Goal: Task Accomplishment & Management: Manage account settings

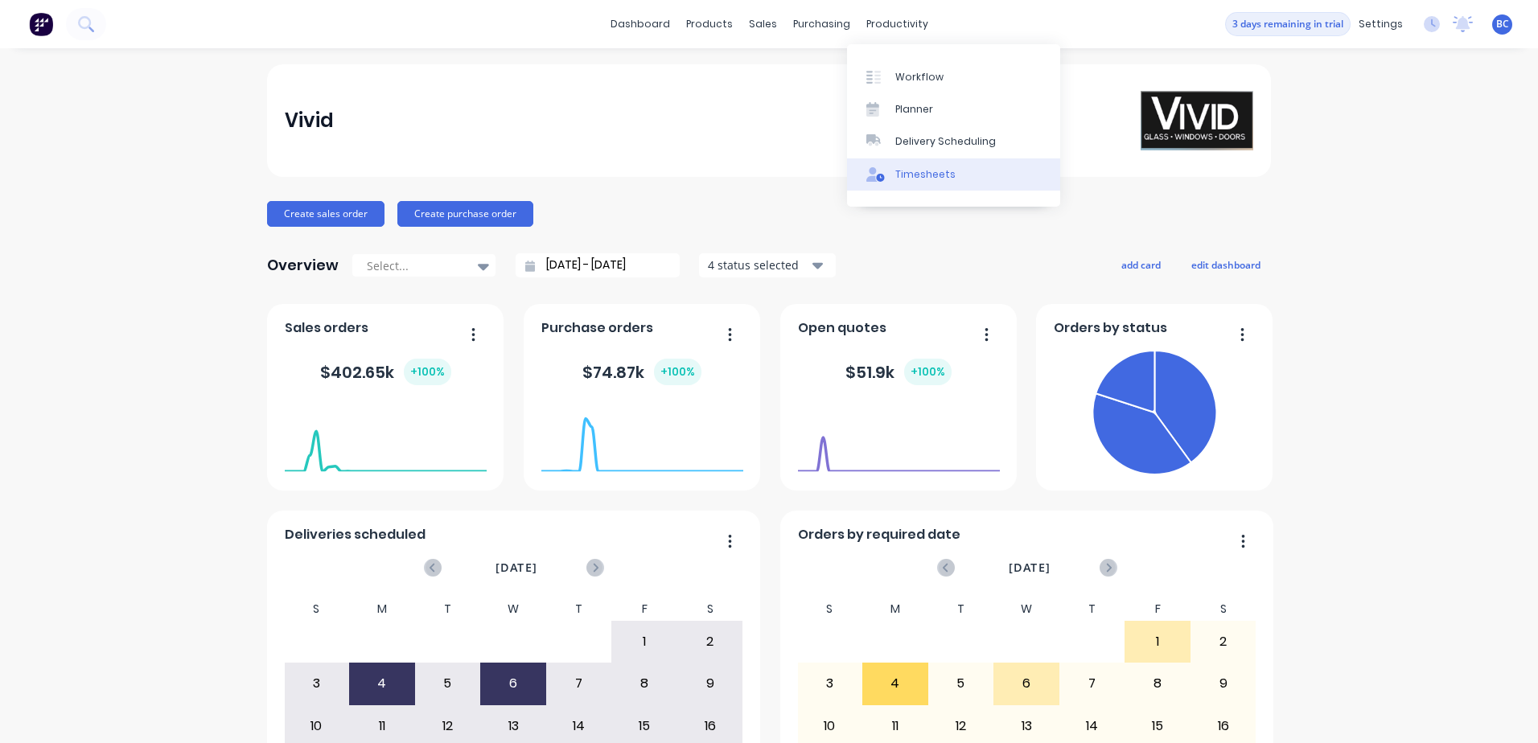
click at [894, 165] on link "Timesheets" at bounding box center [953, 174] width 213 height 32
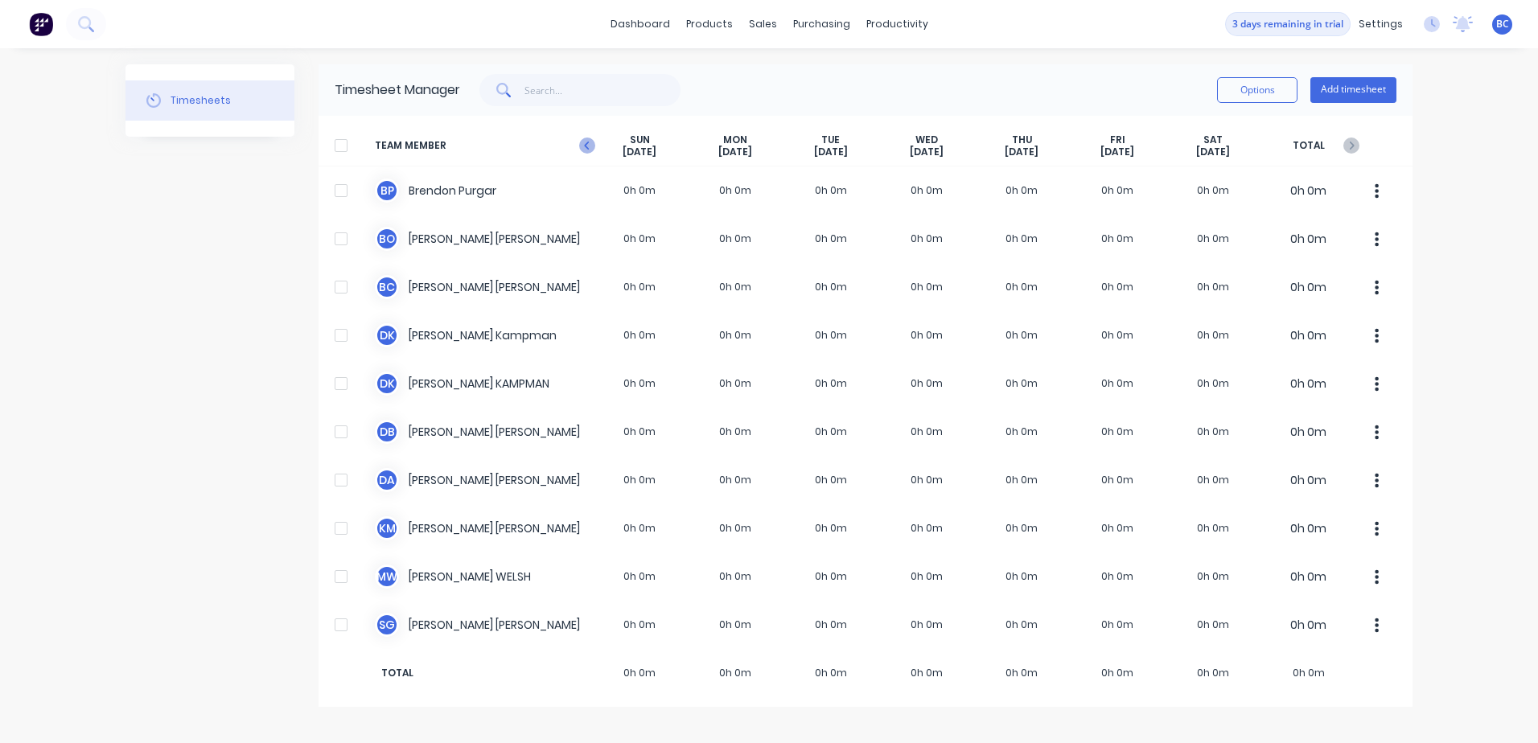
click at [583, 146] on icon "button" at bounding box center [587, 146] width 16 height 16
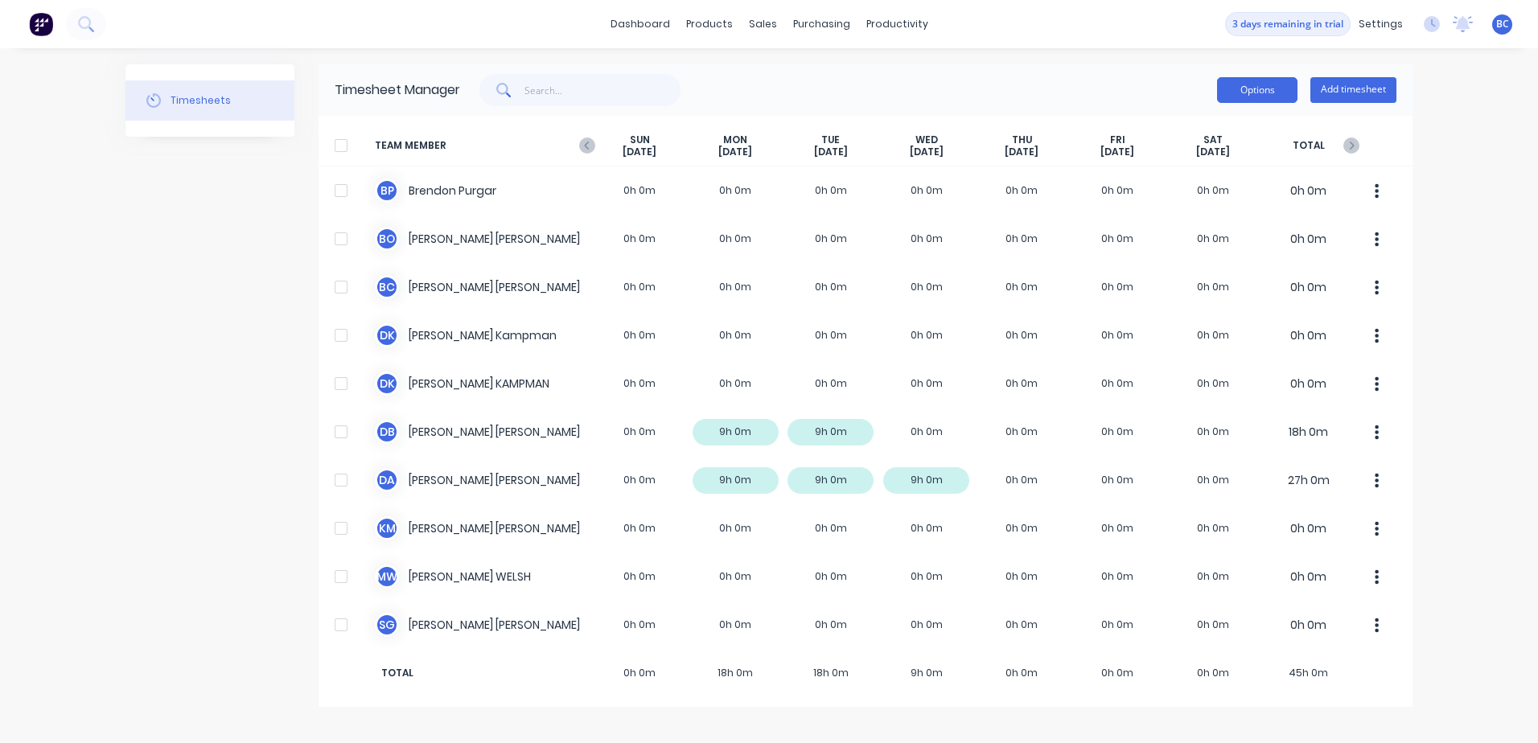
click at [1268, 84] on button "Options" at bounding box center [1257, 90] width 80 height 26
click at [334, 144] on div at bounding box center [341, 145] width 32 height 32
click at [1237, 90] on button "Options" at bounding box center [1257, 90] width 80 height 26
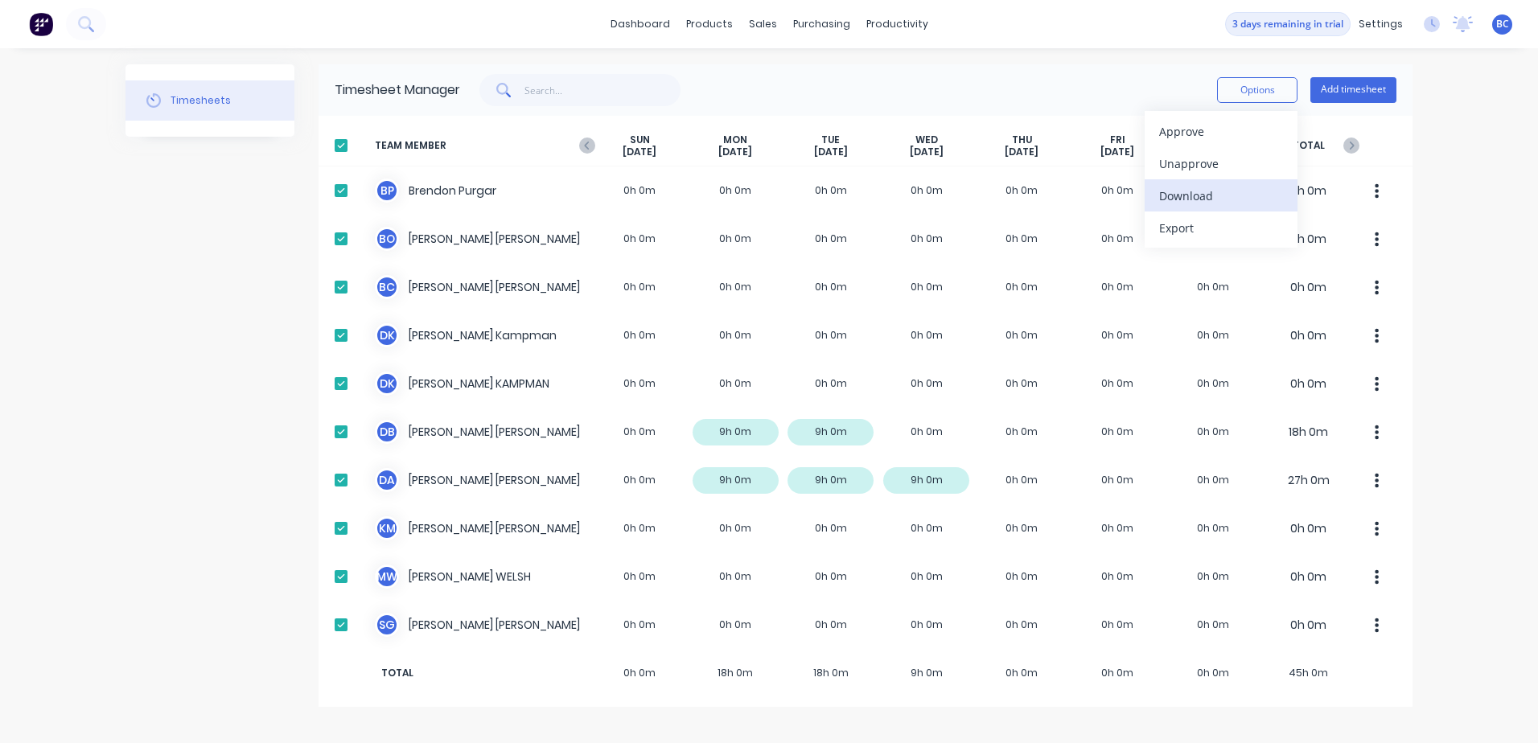
click at [1189, 199] on div "Download" at bounding box center [1221, 195] width 124 height 23
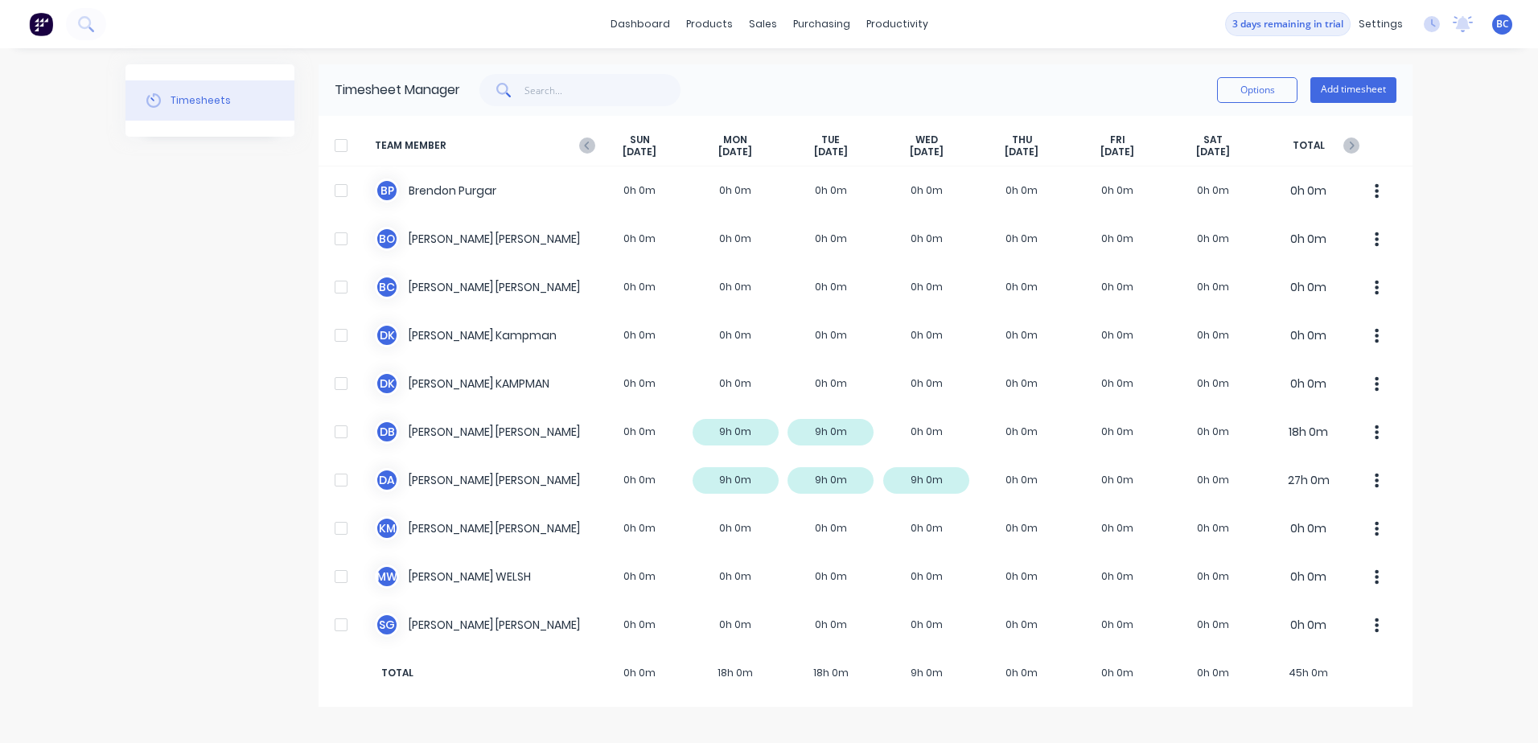
click at [577, 146] on span "TEAM MEMBER" at bounding box center [483, 146] width 217 height 25
click at [588, 147] on icon "button" at bounding box center [587, 146] width 16 height 16
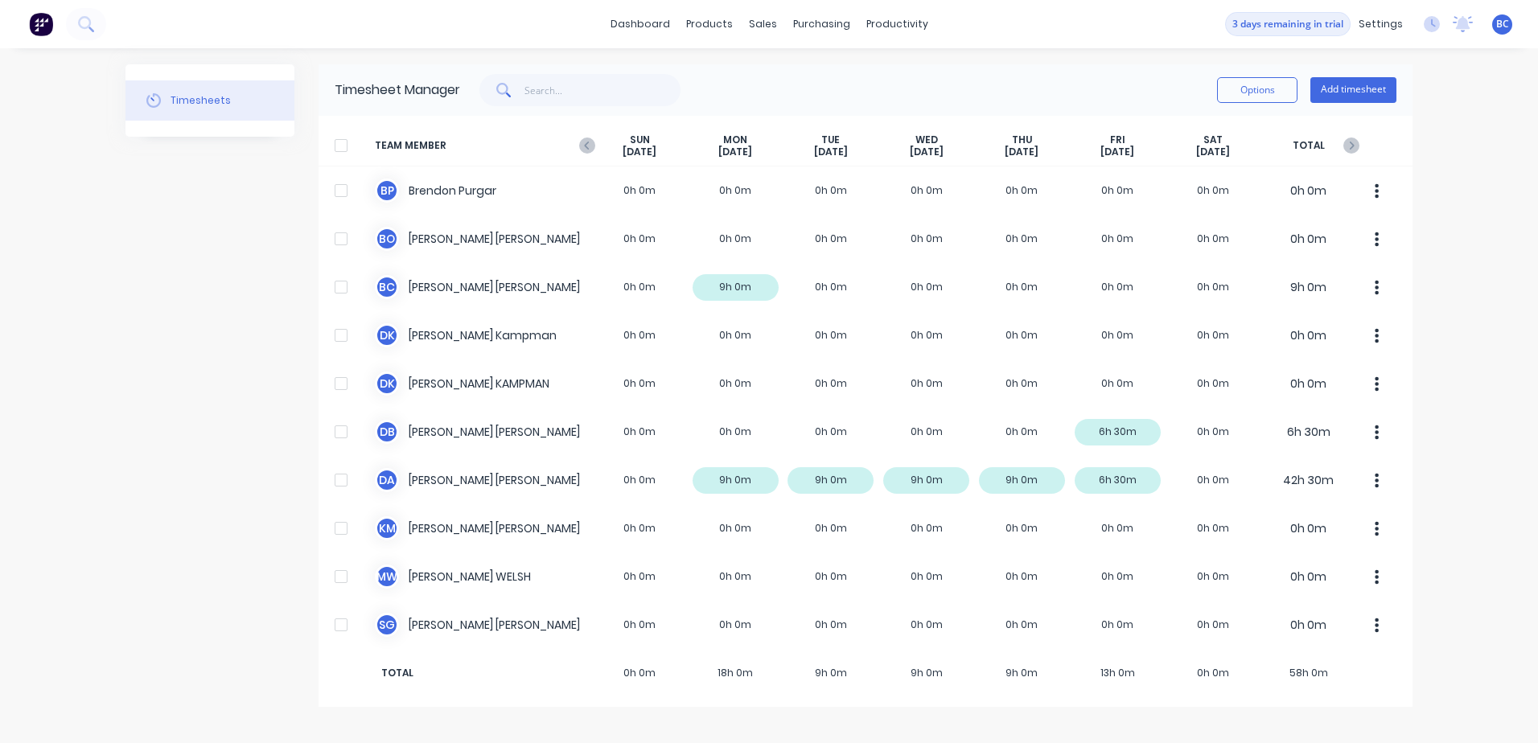
click at [343, 146] on div at bounding box center [341, 145] width 32 height 32
click at [1250, 95] on button "Options" at bounding box center [1257, 90] width 80 height 26
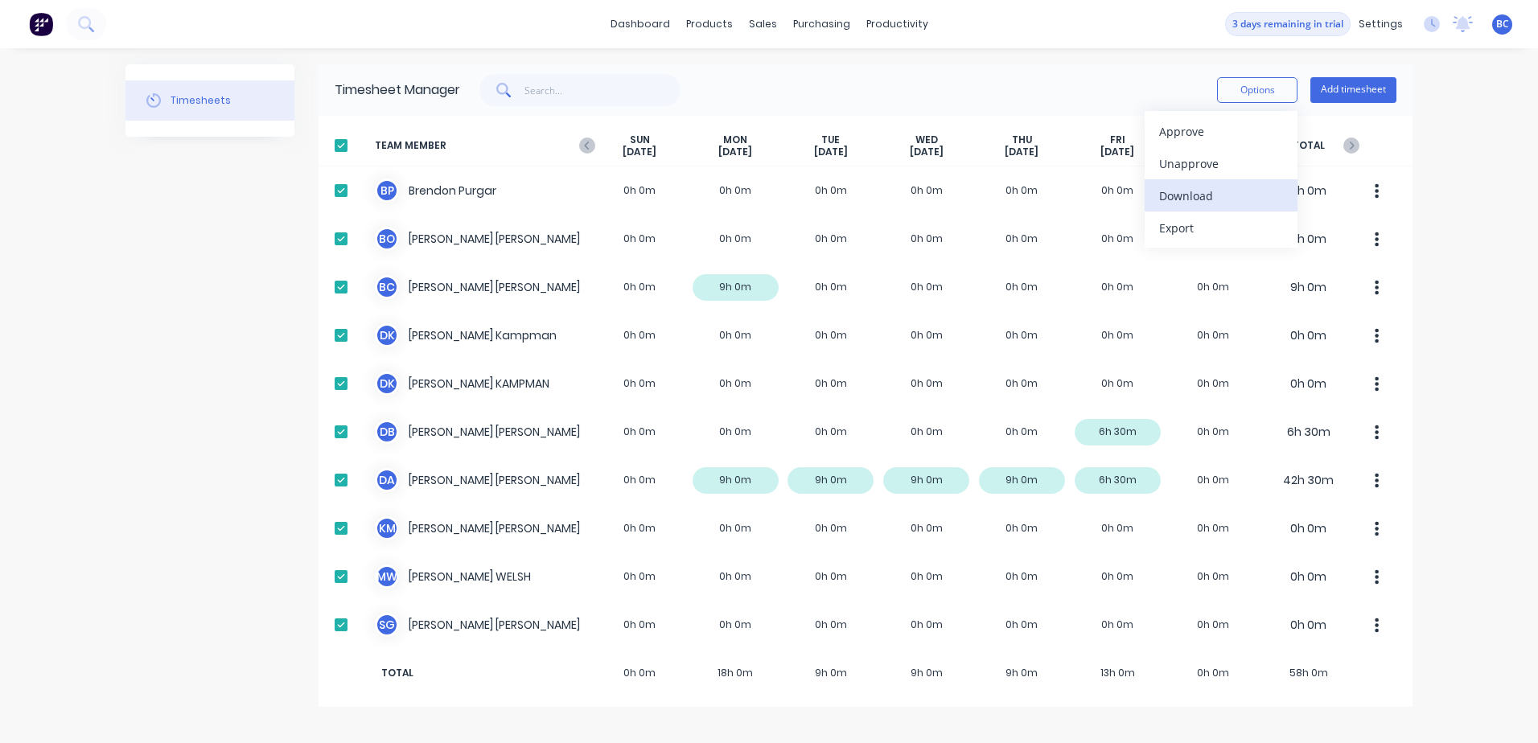
click at [1189, 194] on div "Download" at bounding box center [1221, 195] width 124 height 23
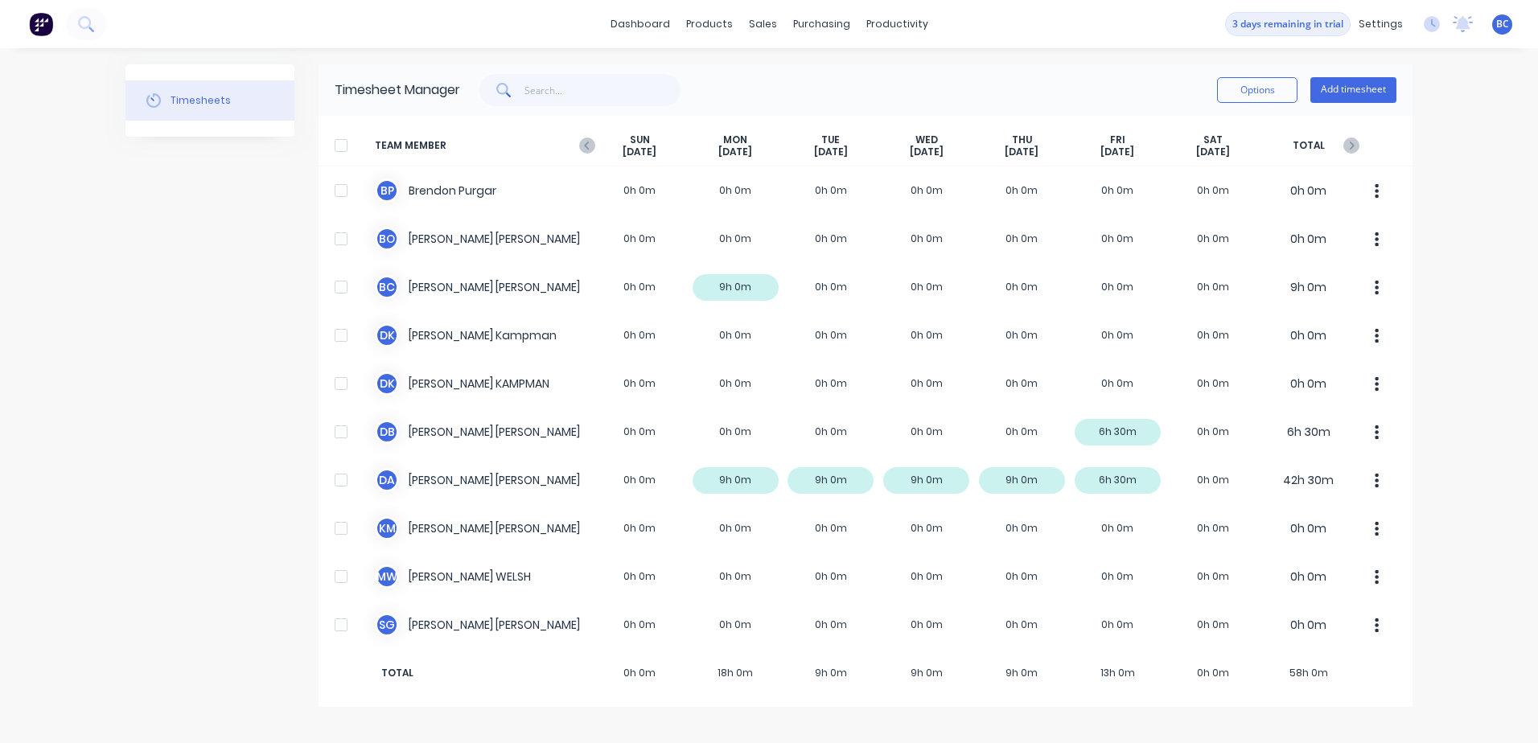
drag, startPoint x: 334, startPoint y: 142, endPoint x: 355, endPoint y: 145, distance: 21.8
click at [334, 142] on div at bounding box center [341, 145] width 32 height 32
click at [1242, 97] on button "Options" at bounding box center [1257, 90] width 80 height 26
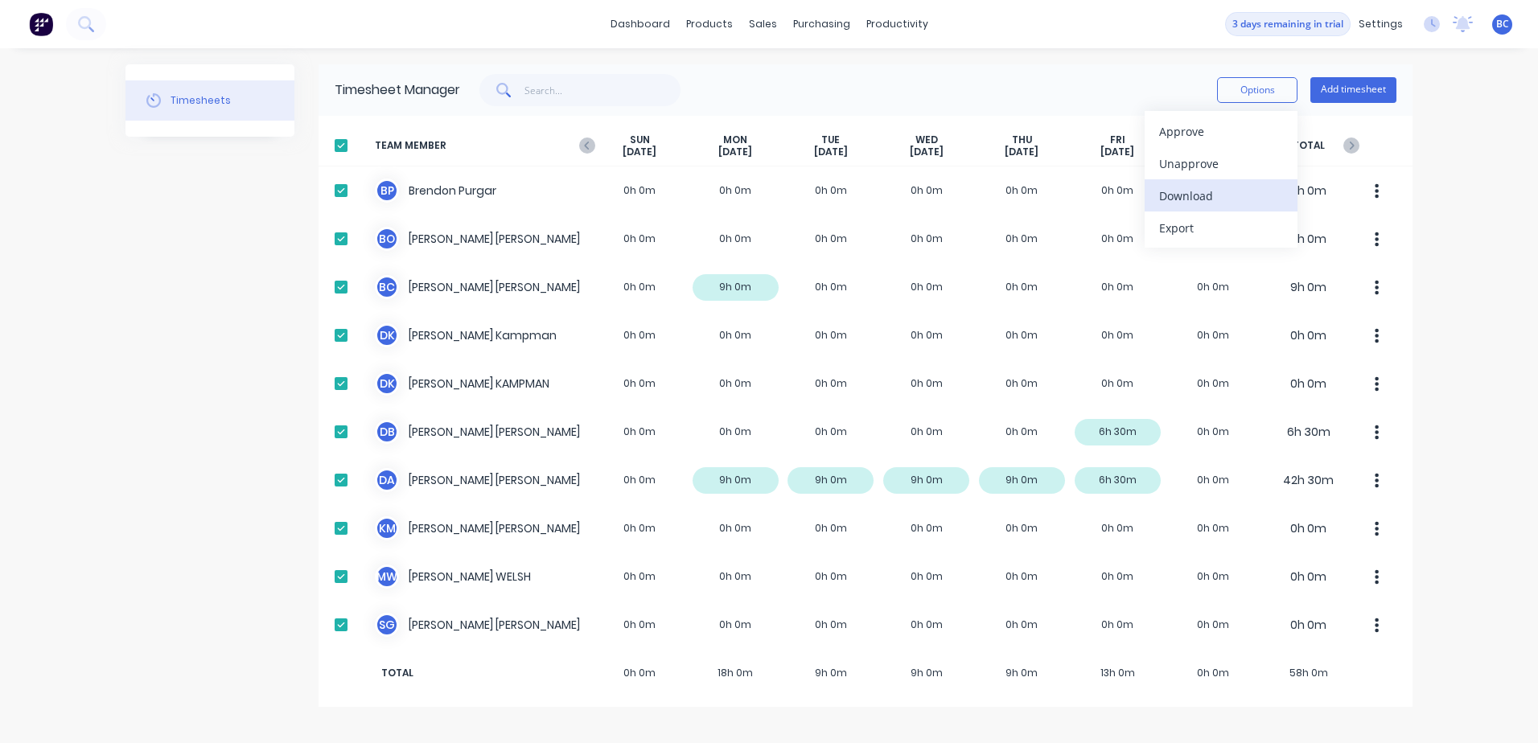
click at [1198, 197] on div "Download" at bounding box center [1221, 195] width 124 height 23
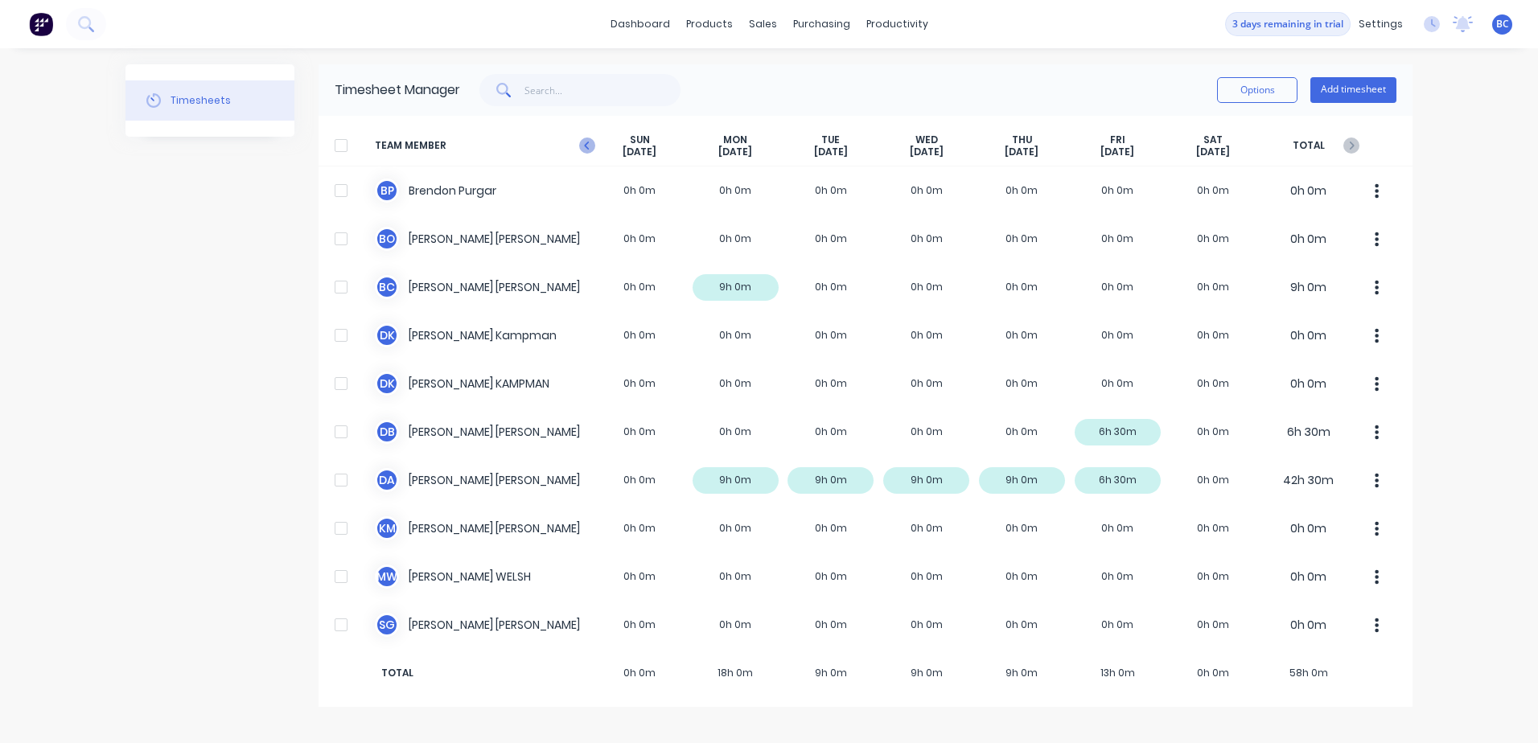
click at [589, 145] on icon "button" at bounding box center [587, 146] width 16 height 16
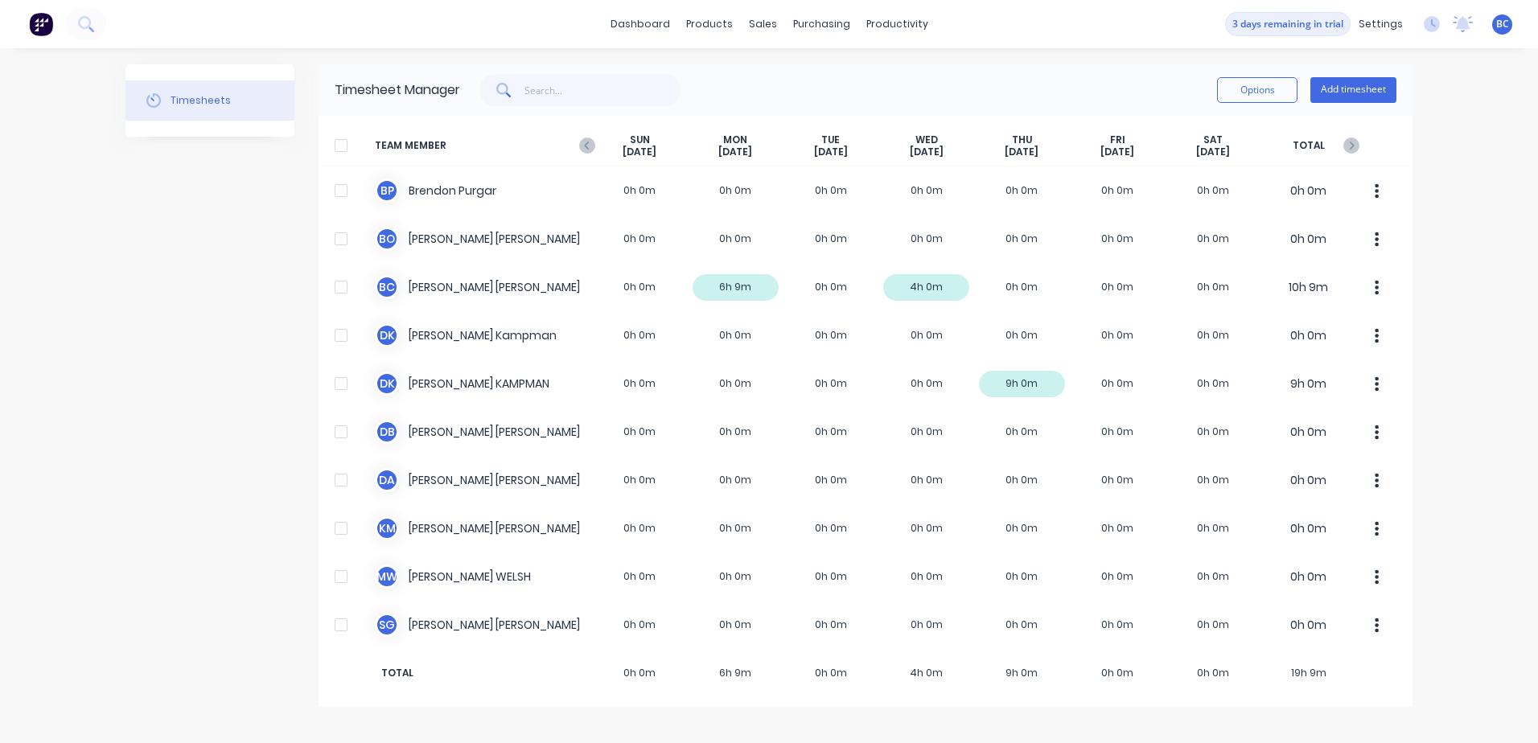
click at [353, 144] on div at bounding box center [341, 145] width 32 height 32
click at [1255, 97] on button "Options" at bounding box center [1257, 90] width 80 height 26
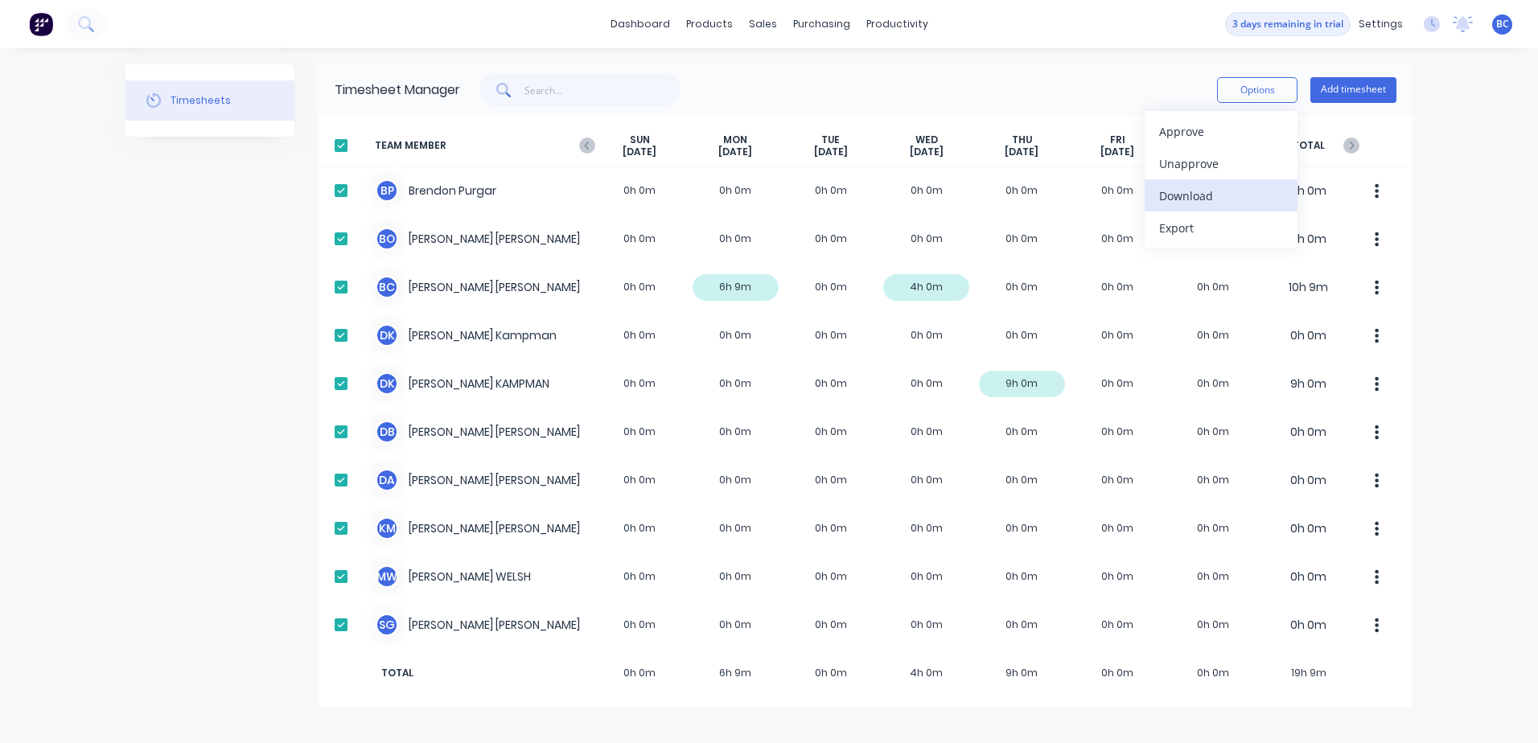
click at [1205, 195] on div "Download" at bounding box center [1221, 195] width 124 height 23
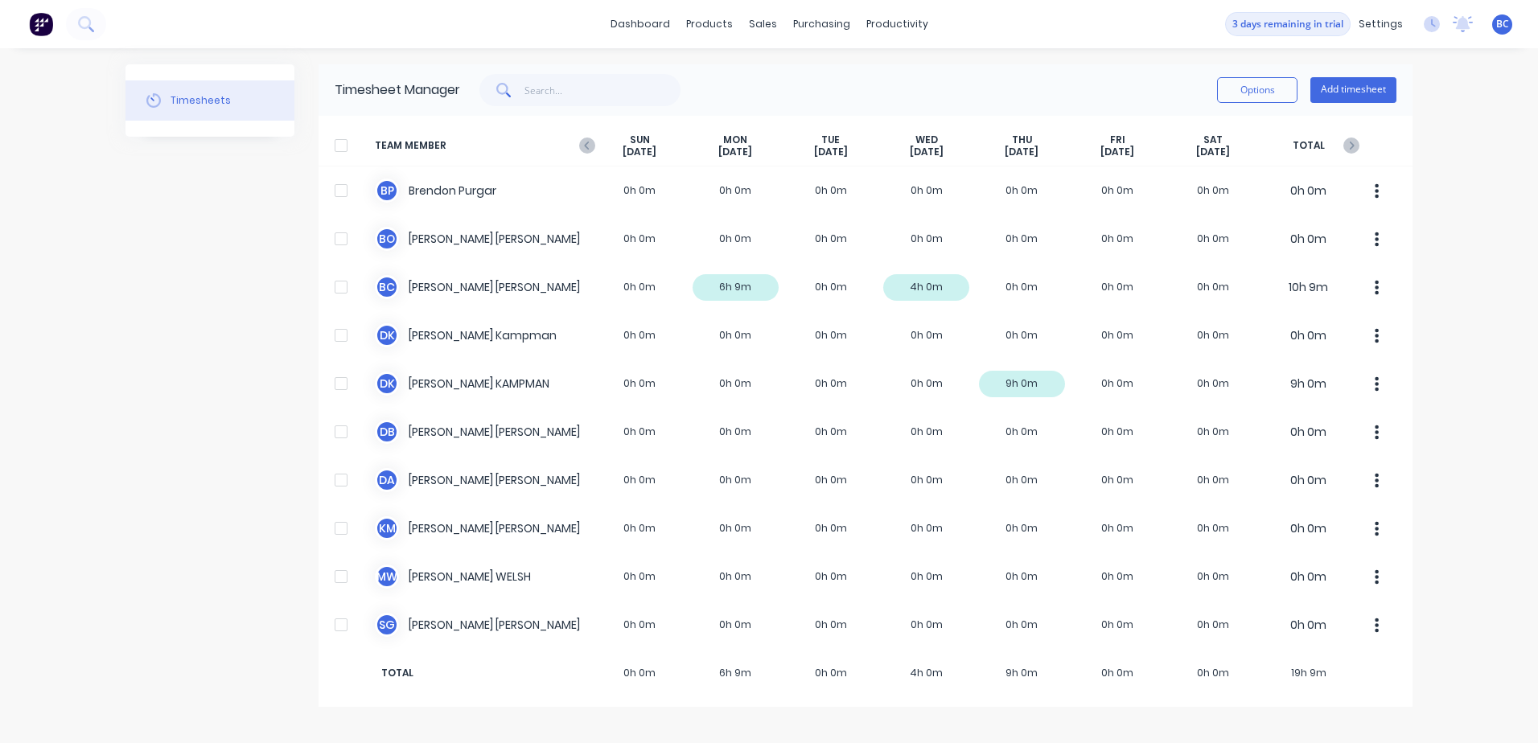
click at [338, 145] on div at bounding box center [341, 145] width 32 height 32
click at [1264, 96] on button "Options" at bounding box center [1257, 90] width 80 height 26
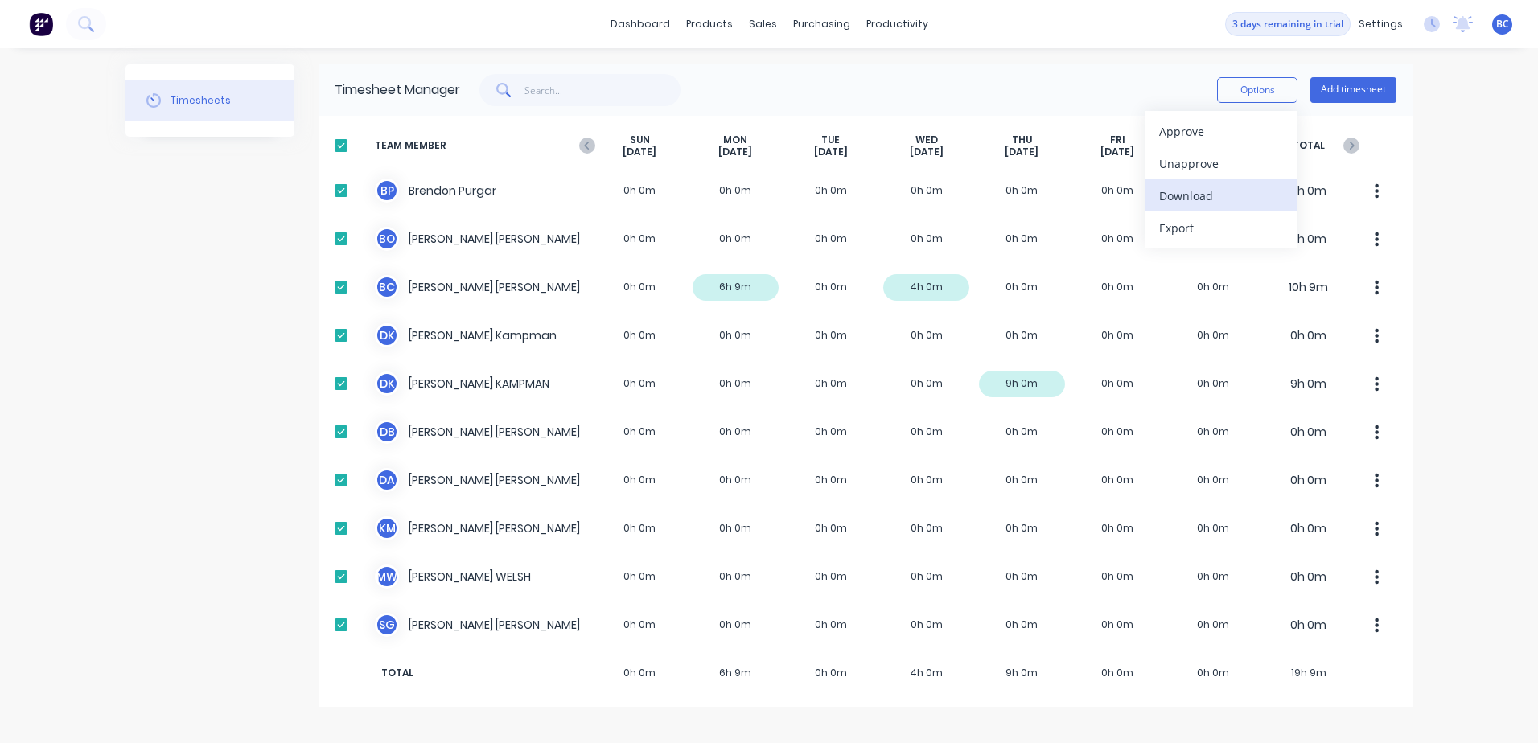
click at [1202, 195] on div "Download" at bounding box center [1221, 195] width 124 height 23
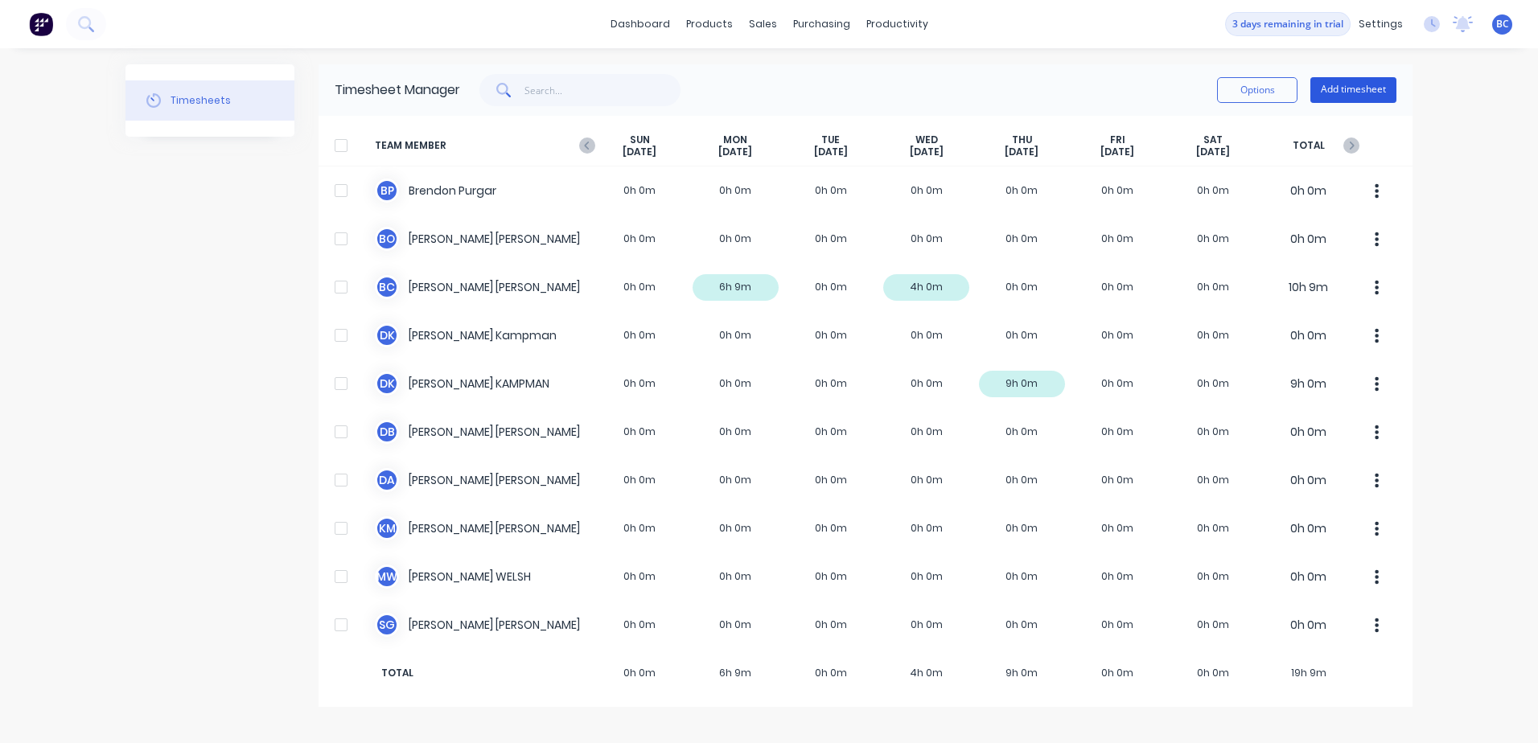
click at [1375, 90] on button "Add timesheet" at bounding box center [1353, 90] width 86 height 26
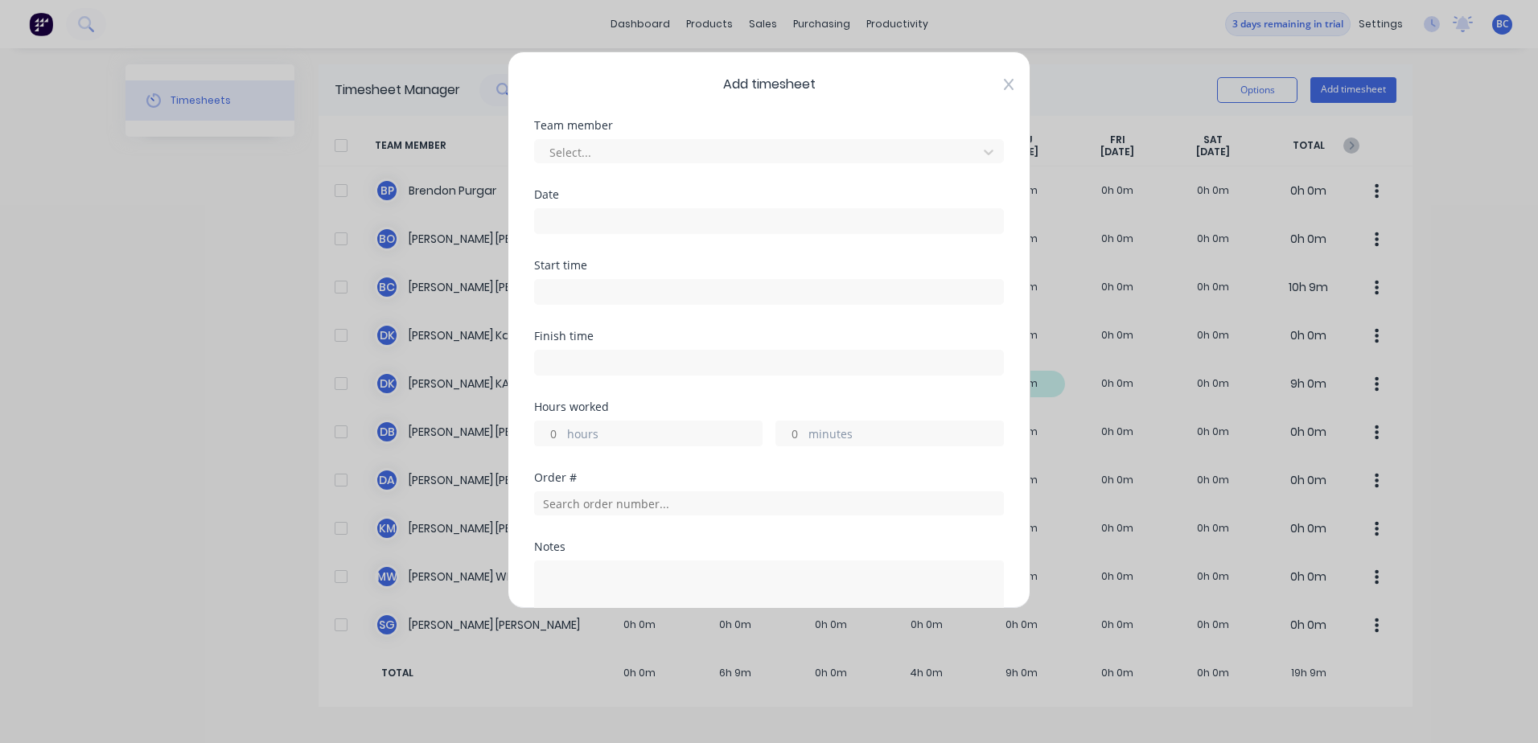
click at [1004, 87] on icon at bounding box center [1009, 84] width 10 height 11
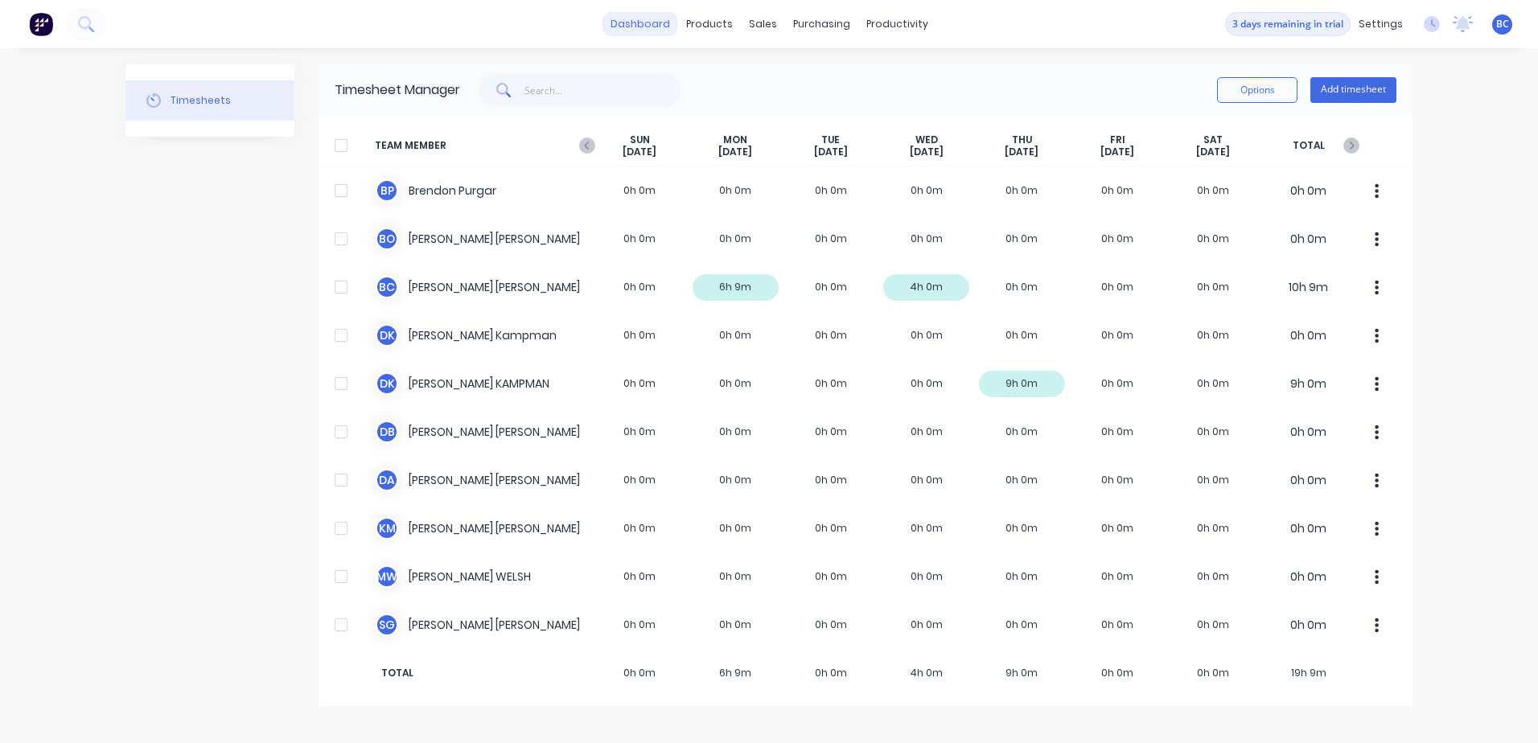
click at [639, 24] on link "dashboard" at bounding box center [640, 24] width 76 height 24
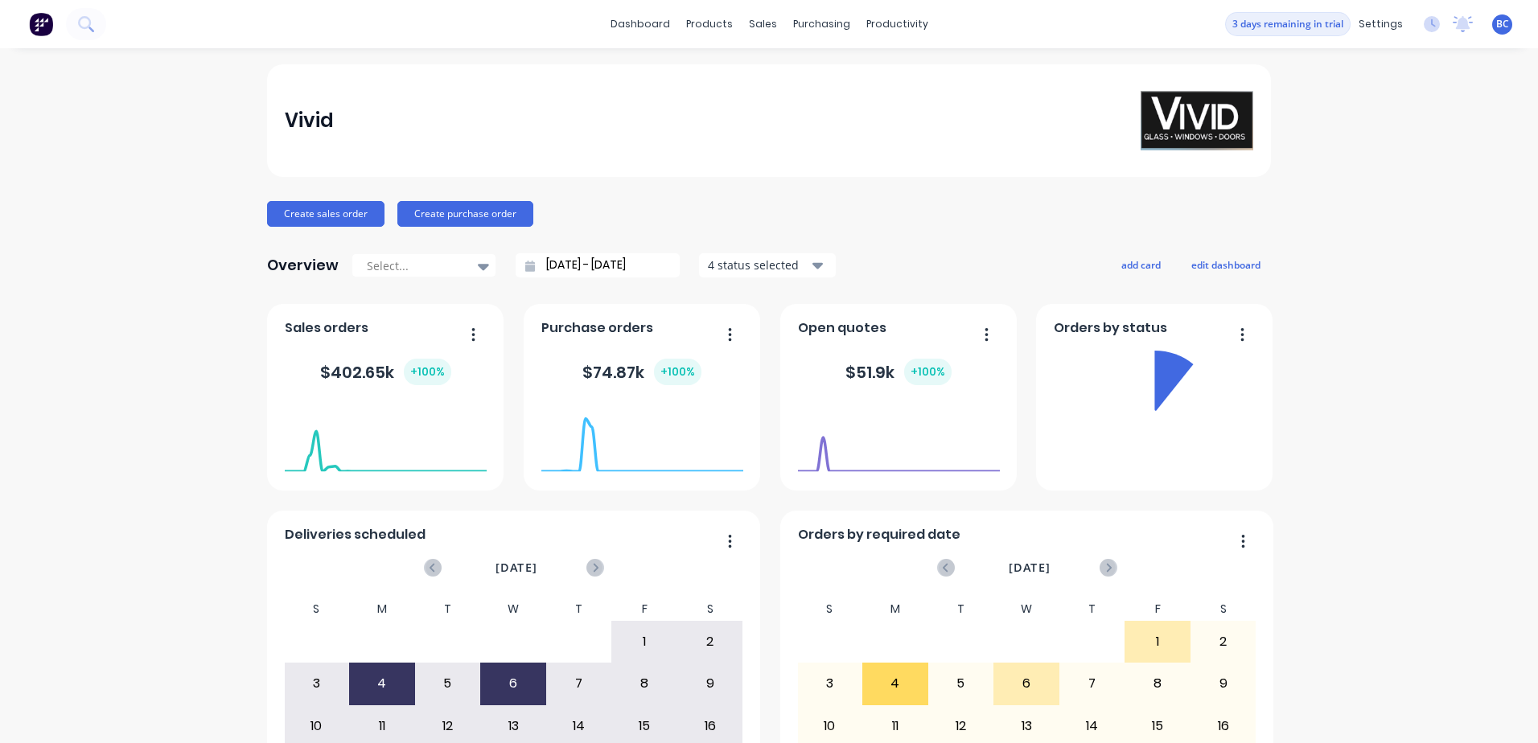
click at [42, 27] on img at bounding box center [41, 24] width 24 height 24
click at [1456, 25] on icon at bounding box center [1463, 22] width 14 height 13
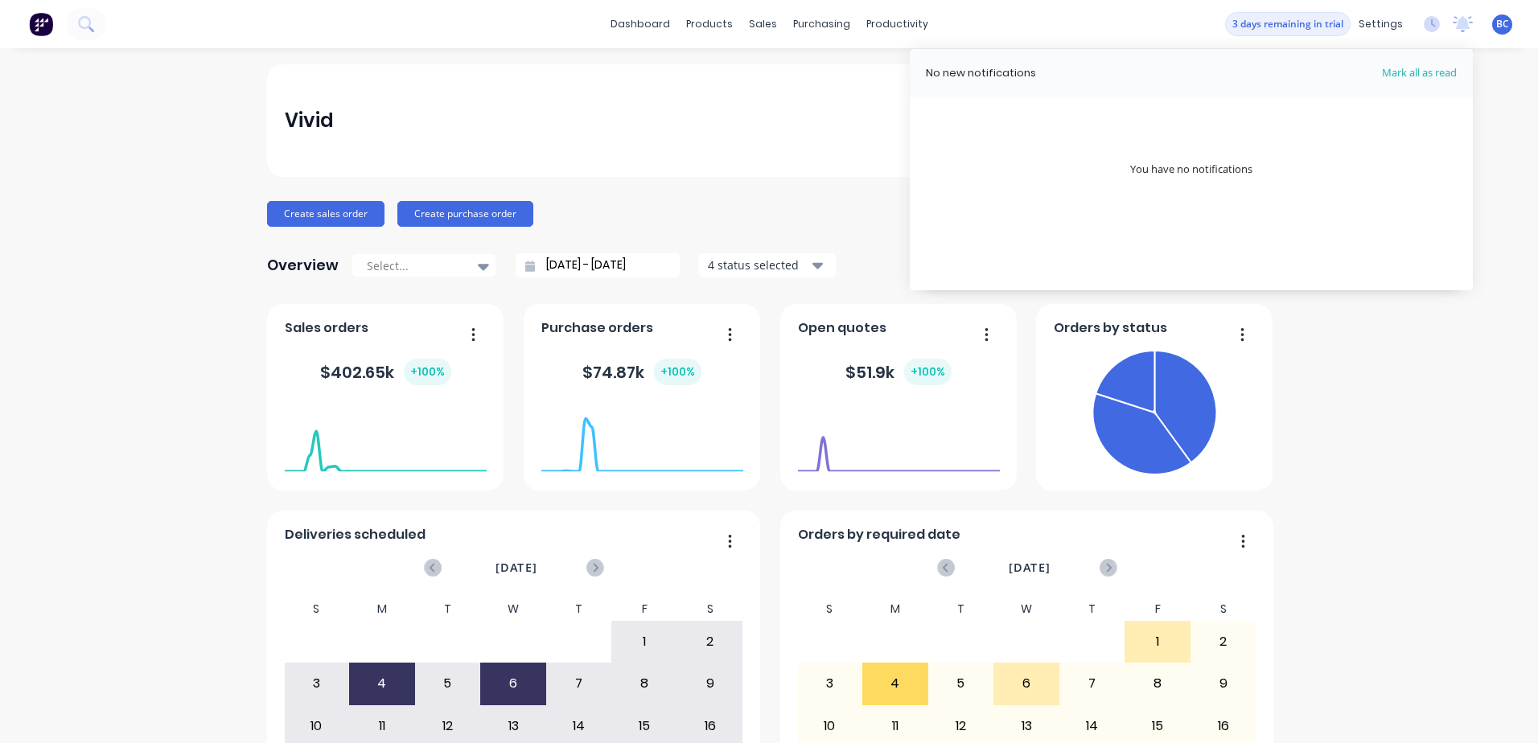
click at [1496, 27] on span "BC" at bounding box center [1502, 24] width 13 height 14
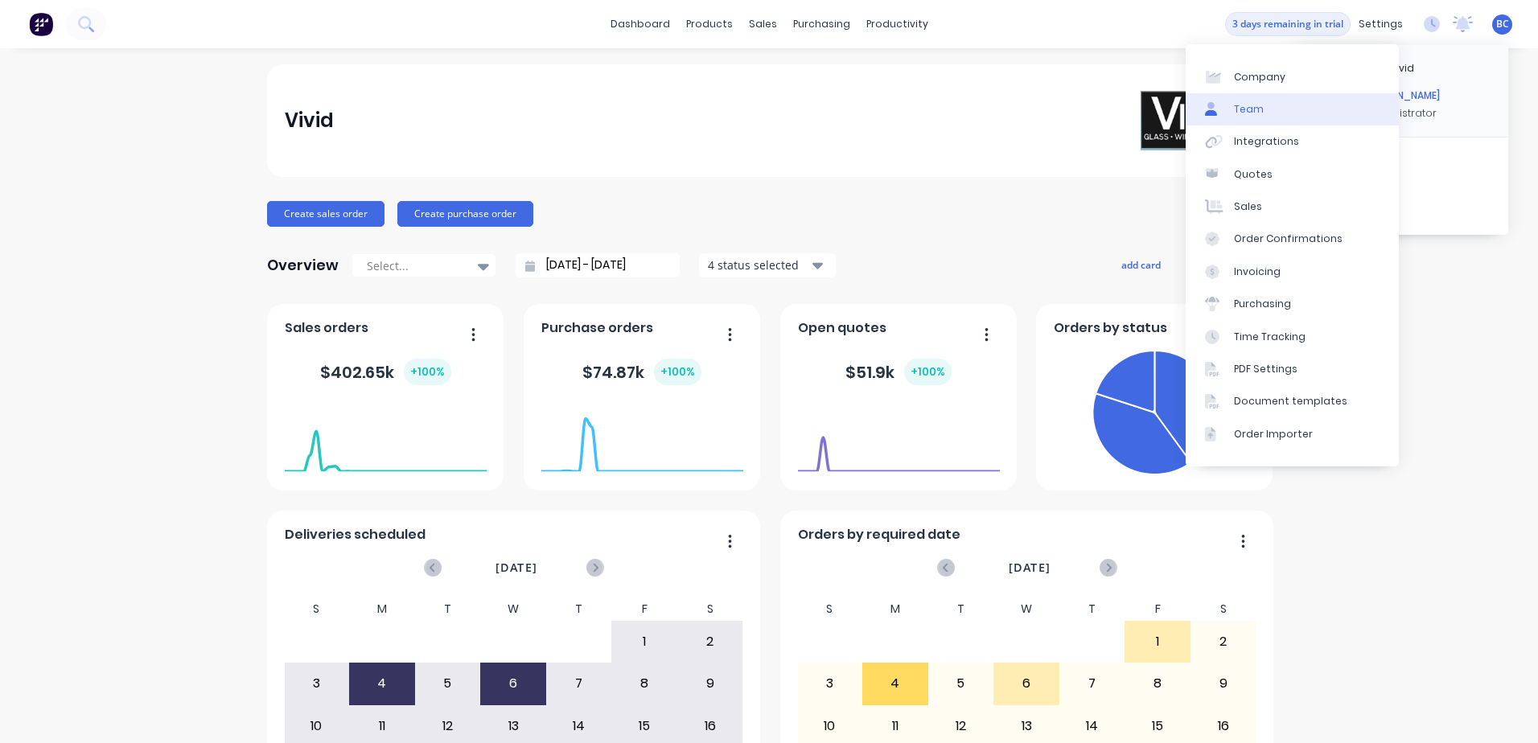
click at [1264, 116] on link "Team" at bounding box center [1291, 109] width 213 height 32
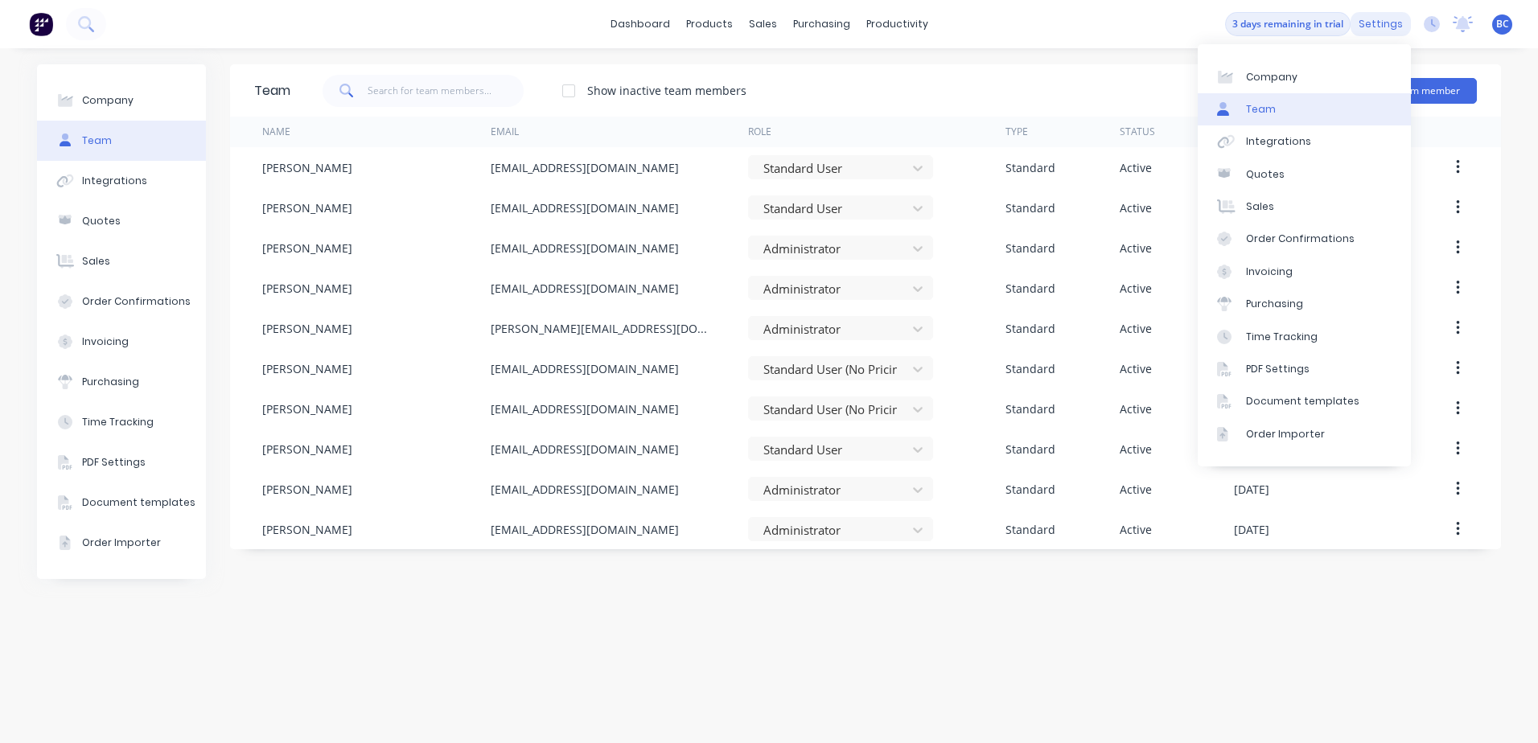
click at [1362, 26] on div "settings" at bounding box center [1380, 24] width 60 height 24
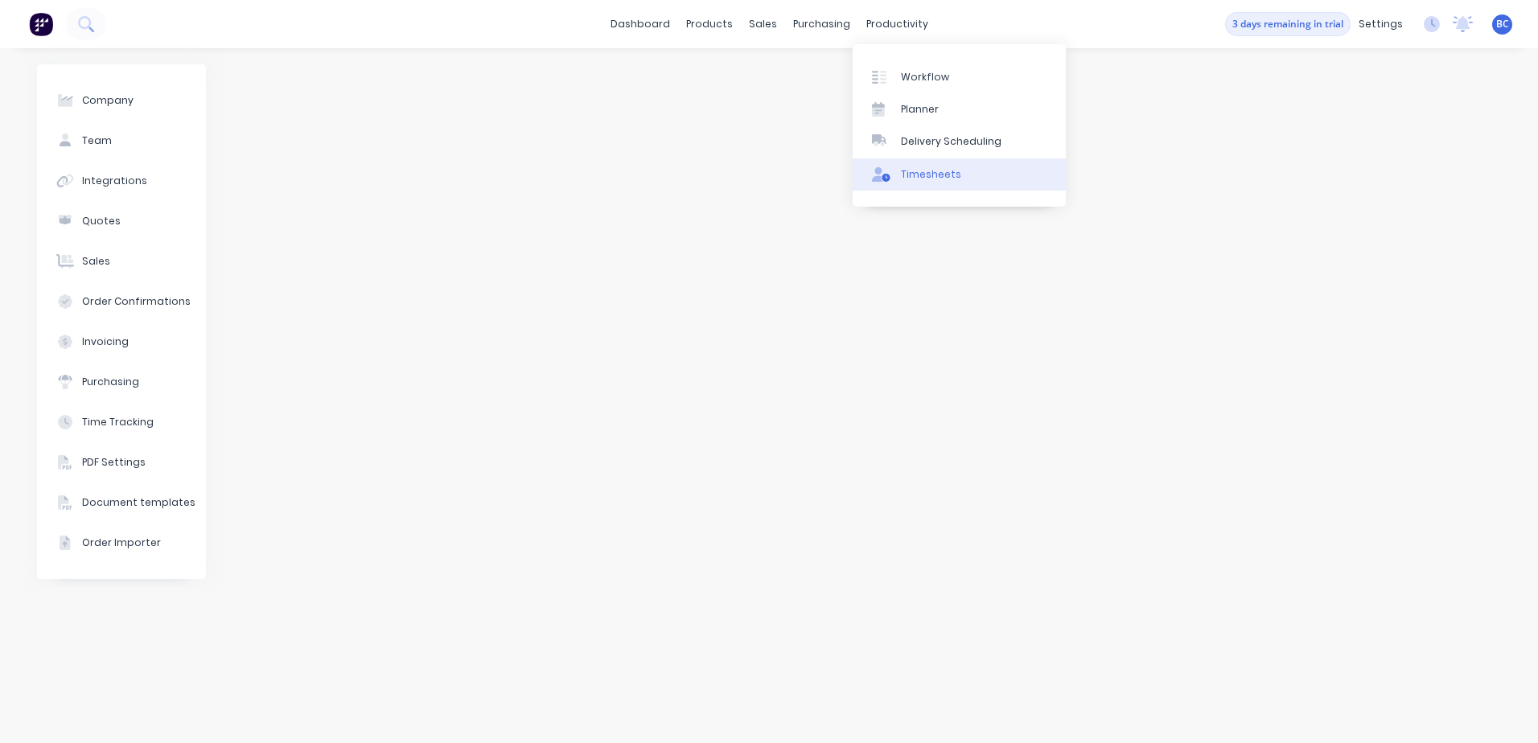
click at [917, 164] on link "Timesheets" at bounding box center [959, 174] width 213 height 32
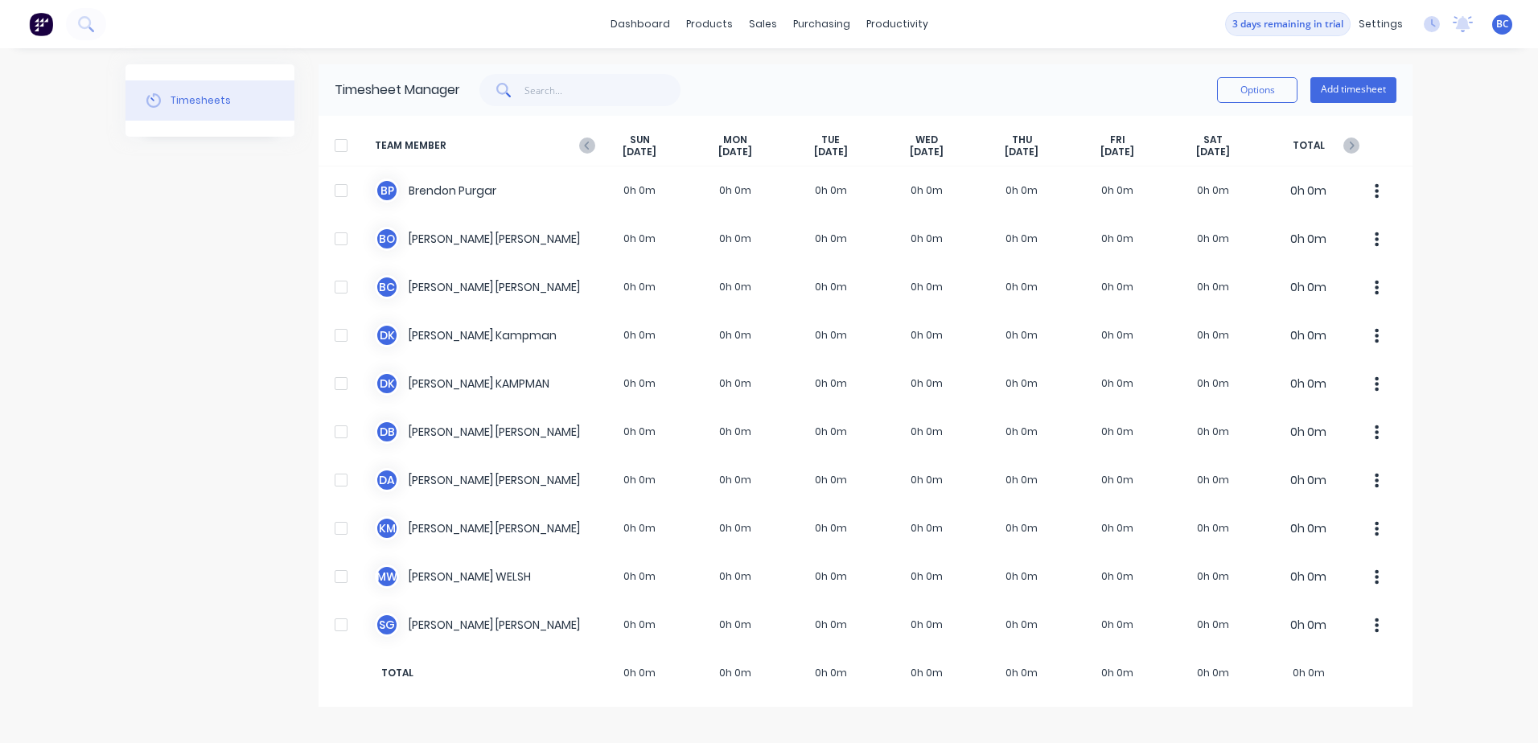
click at [339, 140] on div at bounding box center [341, 145] width 32 height 32
click at [1260, 87] on button "Options" at bounding box center [1257, 90] width 80 height 26
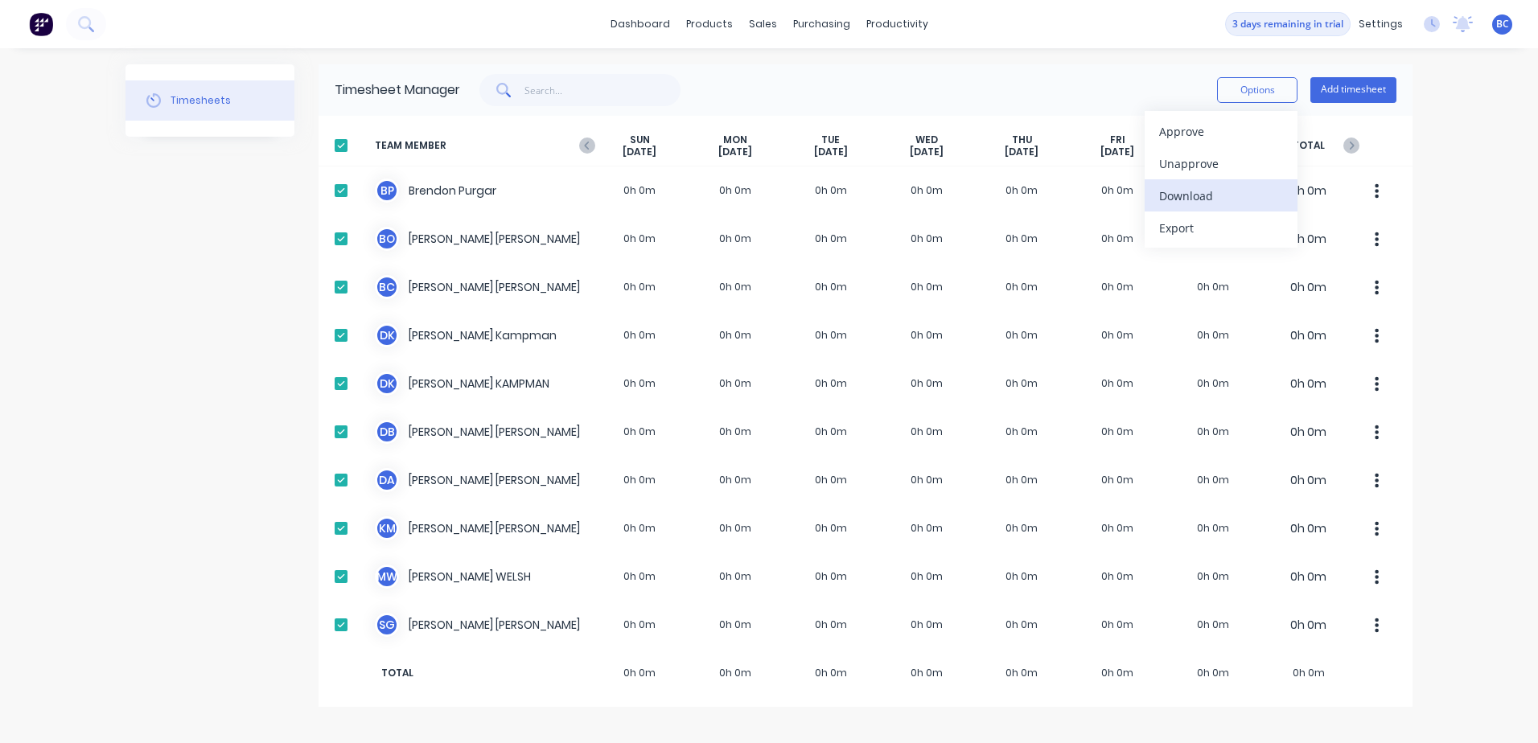
click at [1194, 196] on div "Download" at bounding box center [1221, 195] width 124 height 23
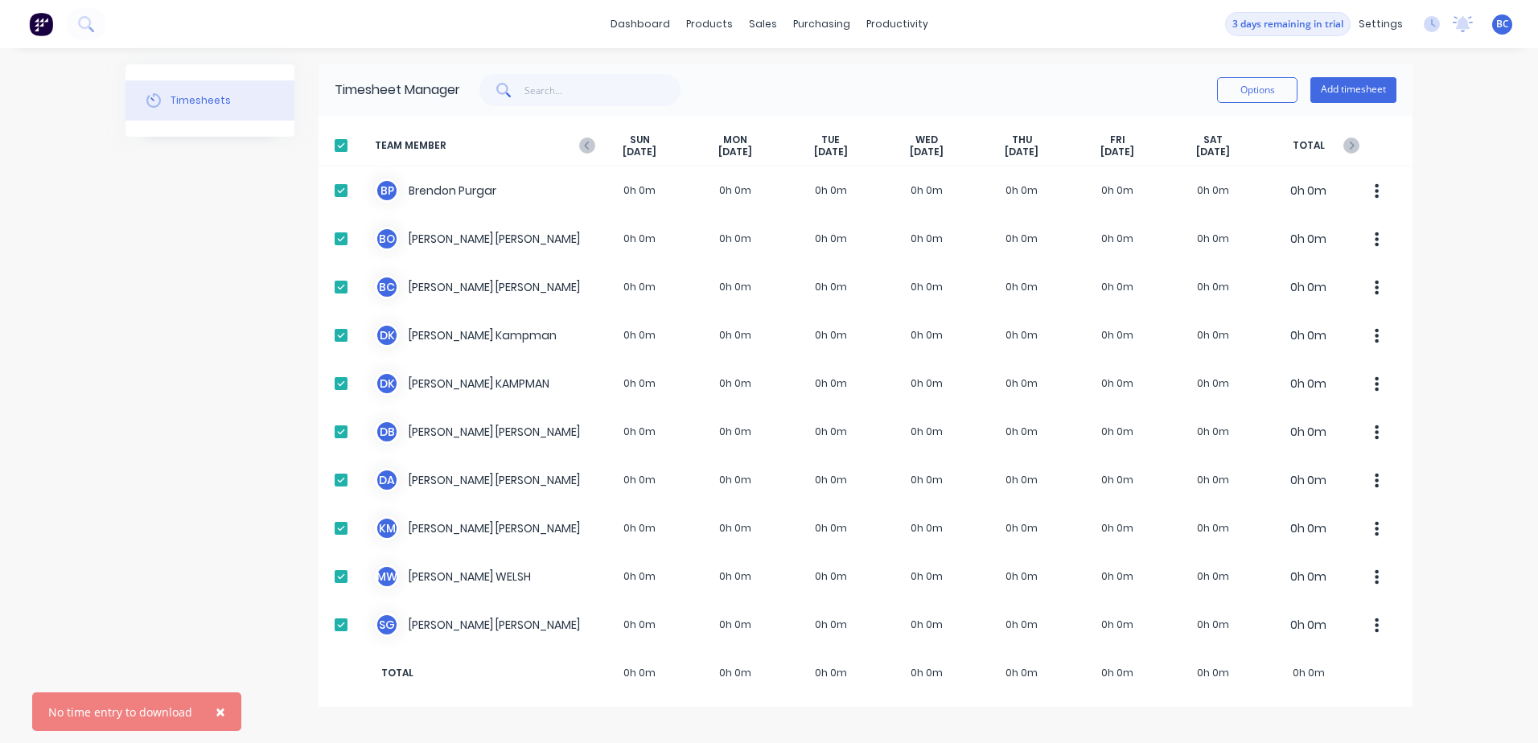
click at [343, 139] on div at bounding box center [341, 145] width 32 height 32
click at [588, 144] on icon "button" at bounding box center [587, 146] width 16 height 16
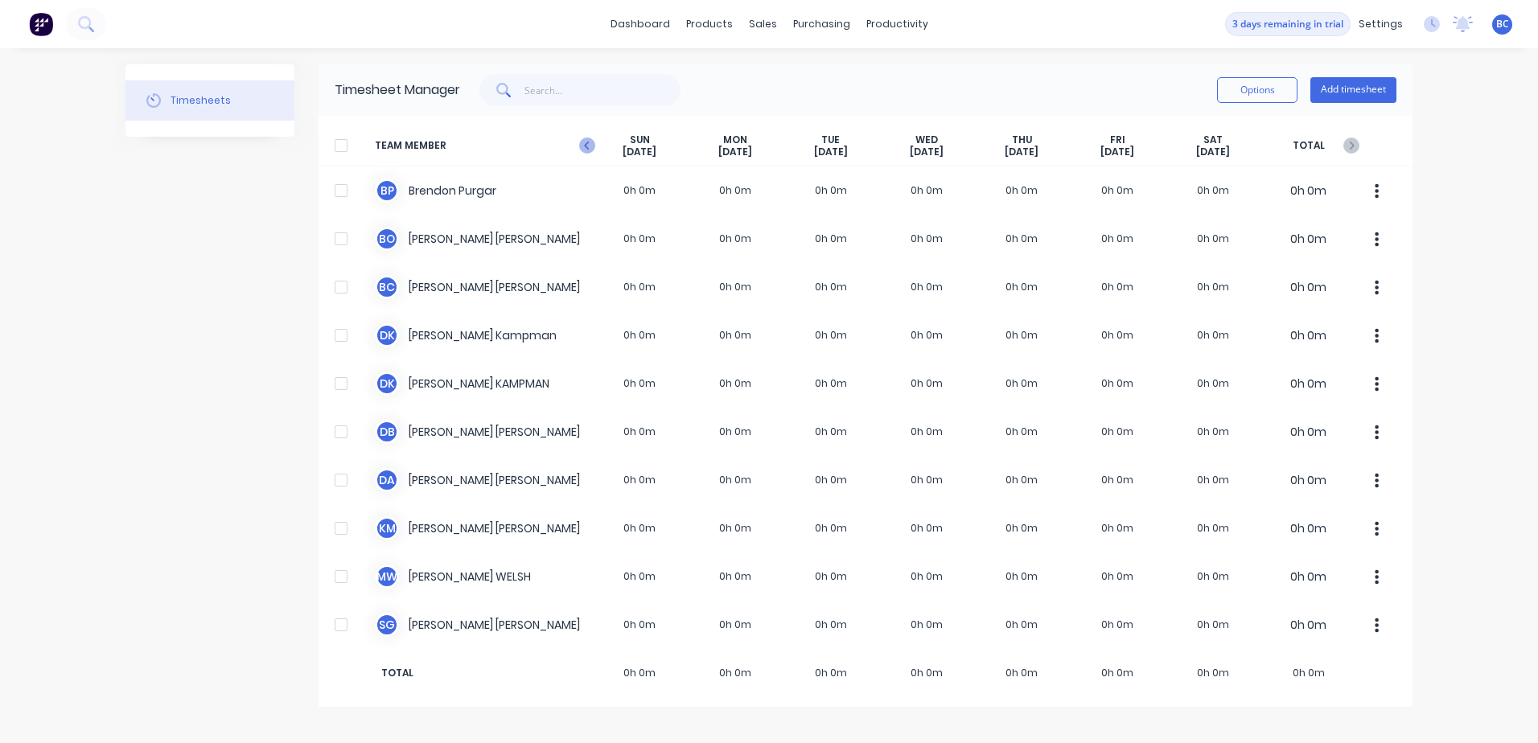
click at [590, 149] on icon "button" at bounding box center [587, 146] width 16 height 16
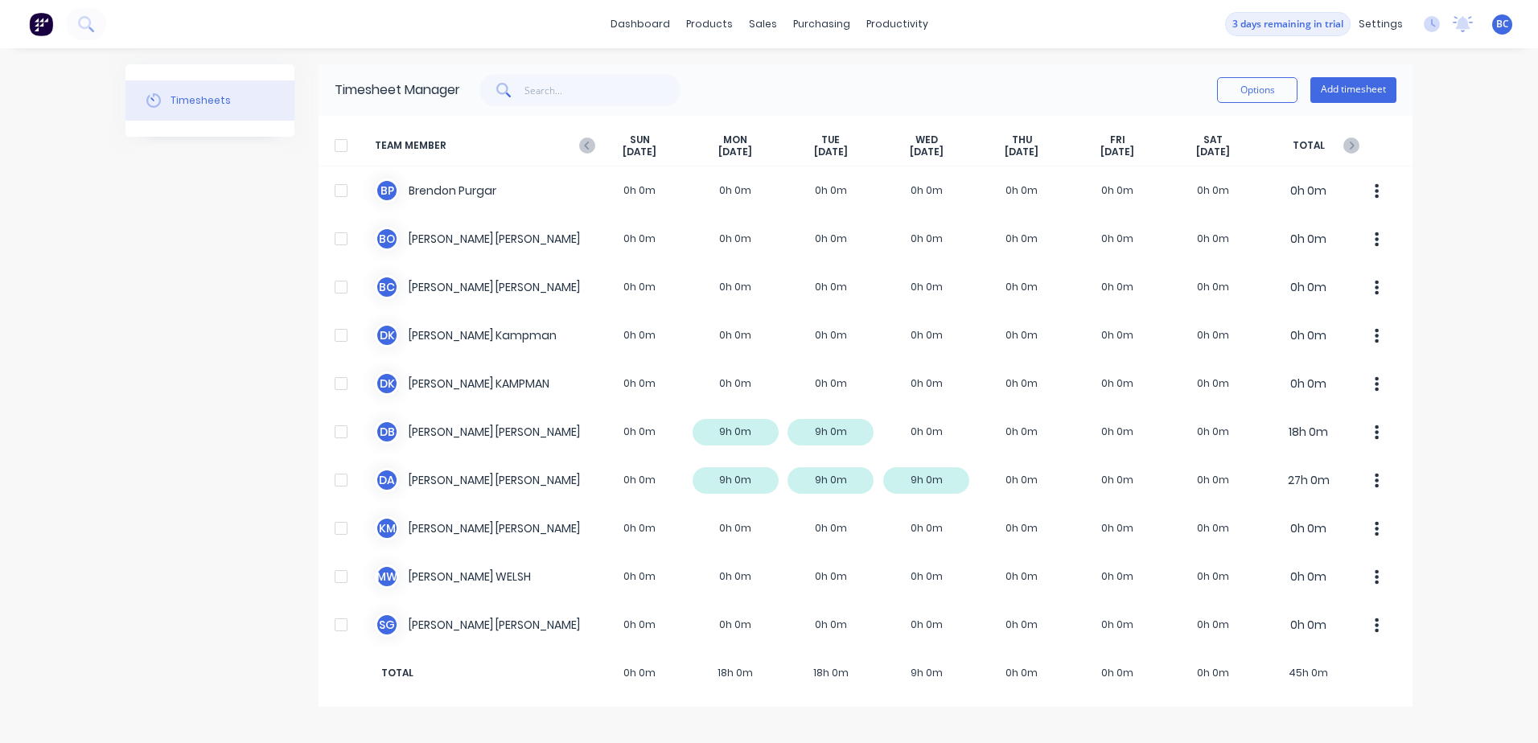
click at [590, 149] on icon "button" at bounding box center [587, 146] width 16 height 16
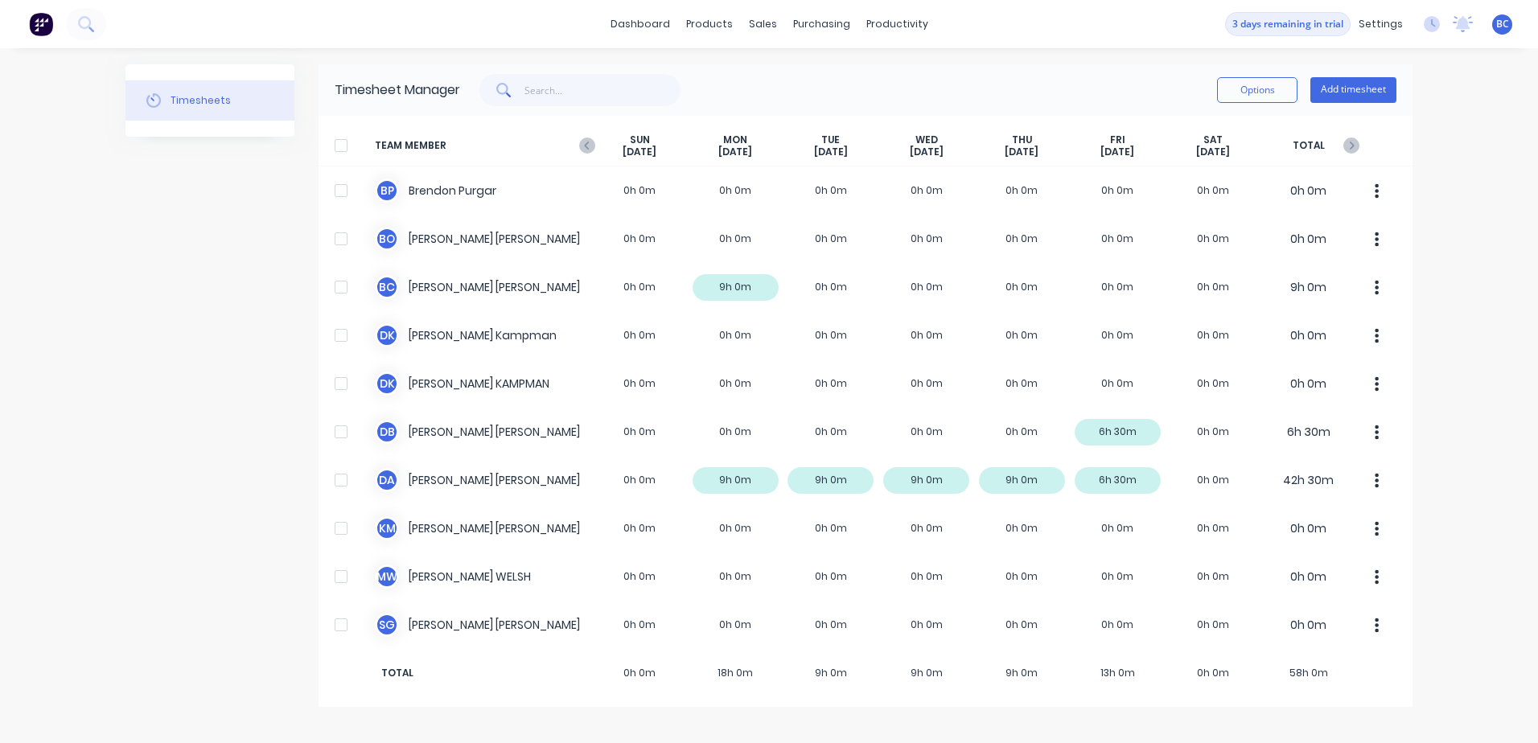
click at [345, 154] on div at bounding box center [341, 145] width 32 height 32
click at [1268, 91] on button "Options" at bounding box center [1257, 90] width 80 height 26
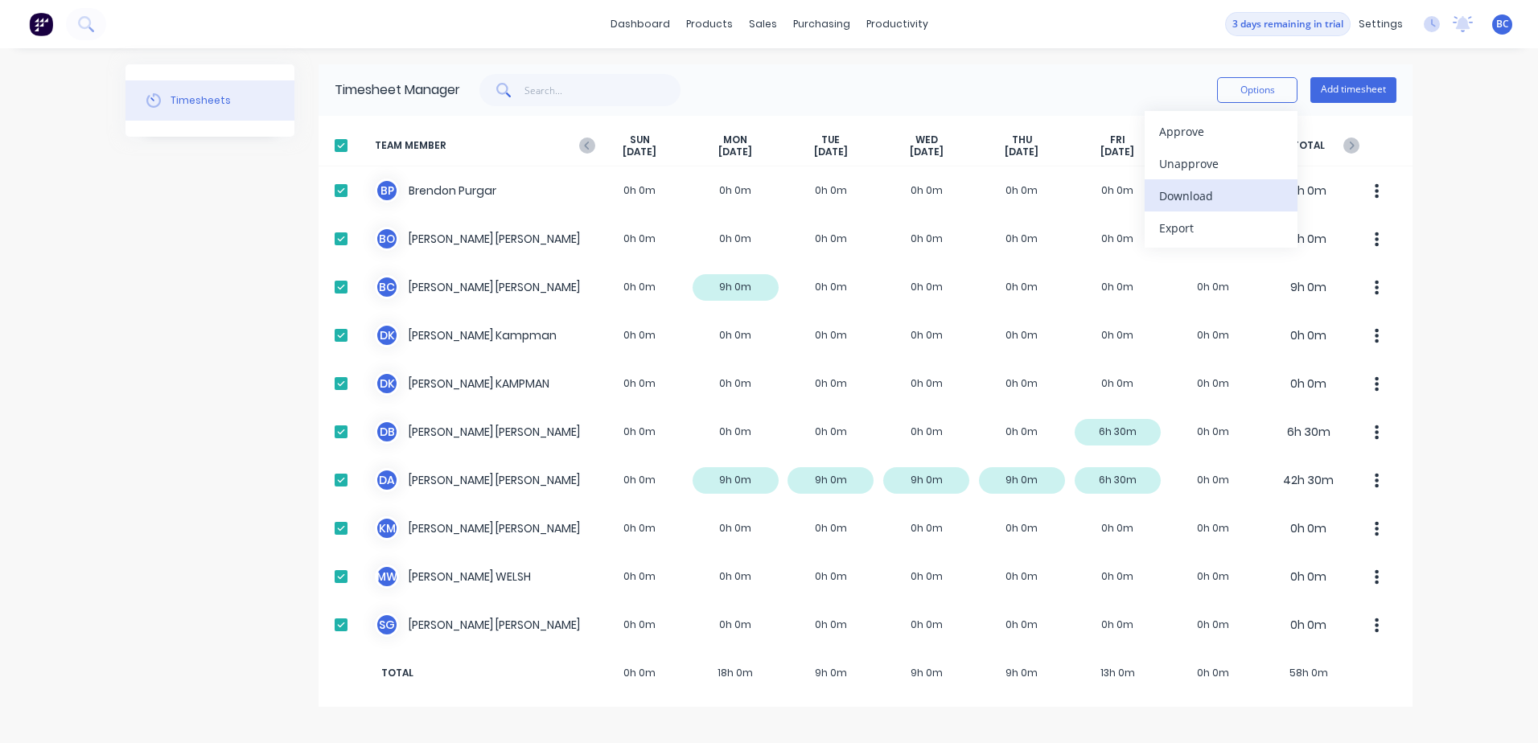
click at [1175, 192] on div "Download" at bounding box center [1221, 195] width 124 height 23
